Goal: Task Accomplishment & Management: Use online tool/utility

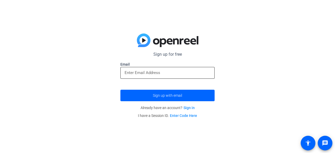
click at [144, 73] on input "email" at bounding box center [168, 73] width 86 height 6
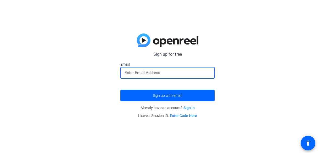
click at [134, 73] on input "email" at bounding box center [168, 73] width 86 height 6
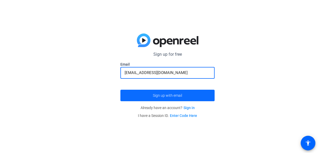
type input "[EMAIL_ADDRESS][DOMAIN_NAME]"
click at [161, 96] on span "Sign up with email" at bounding box center [167, 96] width 29 height 0
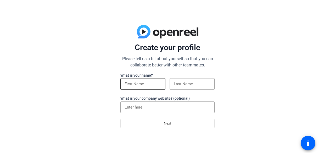
click at [153, 87] on input at bounding box center [143, 84] width 37 height 6
type input "Adara B"
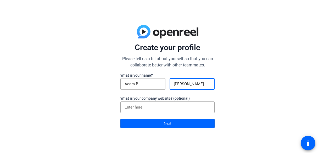
type input "[PERSON_NAME]"
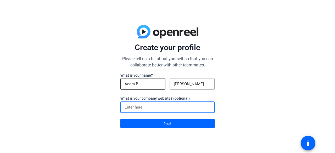
click at [153, 79] on div "Adara B" at bounding box center [143, 84] width 37 height 12
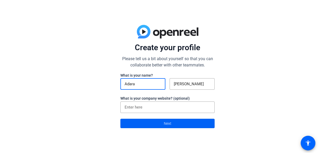
type input "Adara"
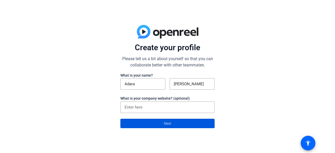
click at [175, 126] on span at bounding box center [168, 123] width 94 height 13
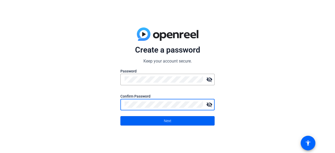
click at [166, 120] on span "Next" at bounding box center [168, 121] width 8 height 10
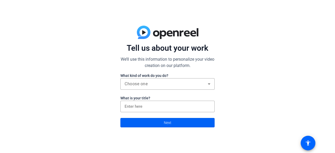
click at [172, 122] on span at bounding box center [168, 123] width 94 height 13
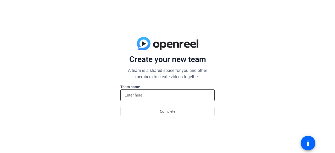
click at [151, 96] on input at bounding box center [168, 95] width 86 height 6
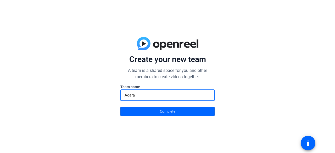
type input "Adara"
click at [164, 110] on span "Complete" at bounding box center [167, 112] width 15 height 10
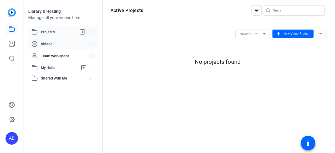
click at [46, 42] on span "Videos" at bounding box center [64, 43] width 47 height 5
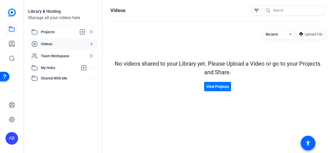
click at [12, 13] on img at bounding box center [12, 12] width 8 height 8
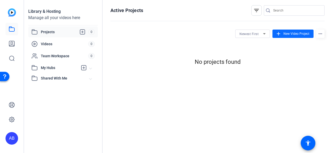
click at [295, 34] on span "New Video Project" at bounding box center [297, 33] width 26 height 5
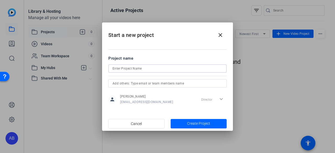
click at [142, 68] on input at bounding box center [168, 69] width 110 height 6
type input "[PERSON_NAME] recording"
click at [195, 126] on span "Create Project" at bounding box center [198, 124] width 23 height 6
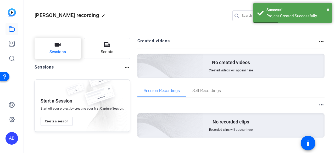
click at [56, 47] on icon "button" at bounding box center [58, 45] width 6 height 4
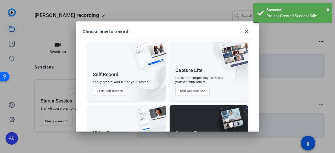
scroll to position [26, 0]
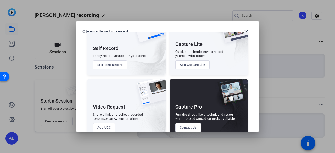
click at [117, 66] on button "Start Self Record" at bounding box center [110, 65] width 35 height 9
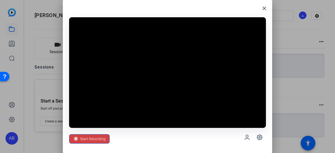
click at [85, 138] on span "Start Recording" at bounding box center [92, 139] width 25 height 10
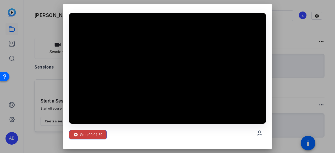
click at [73, 136] on icon at bounding box center [75, 134] width 5 height 5
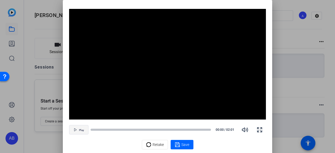
click at [75, 128] on span "button" at bounding box center [78, 130] width 19 height 13
click at [79, 128] on span "Pause" at bounding box center [81, 130] width 7 height 4
click at [183, 144] on span "Save" at bounding box center [186, 145] width 8 height 6
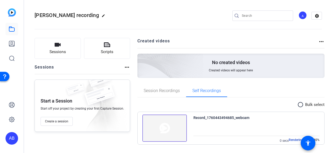
scroll to position [4, 0]
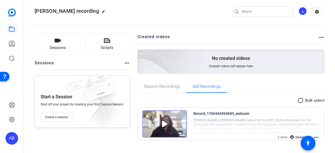
click at [295, 136] on div "Download" at bounding box center [300, 137] width 25 height 7
